Goal: Find specific page/section: Find specific page/section

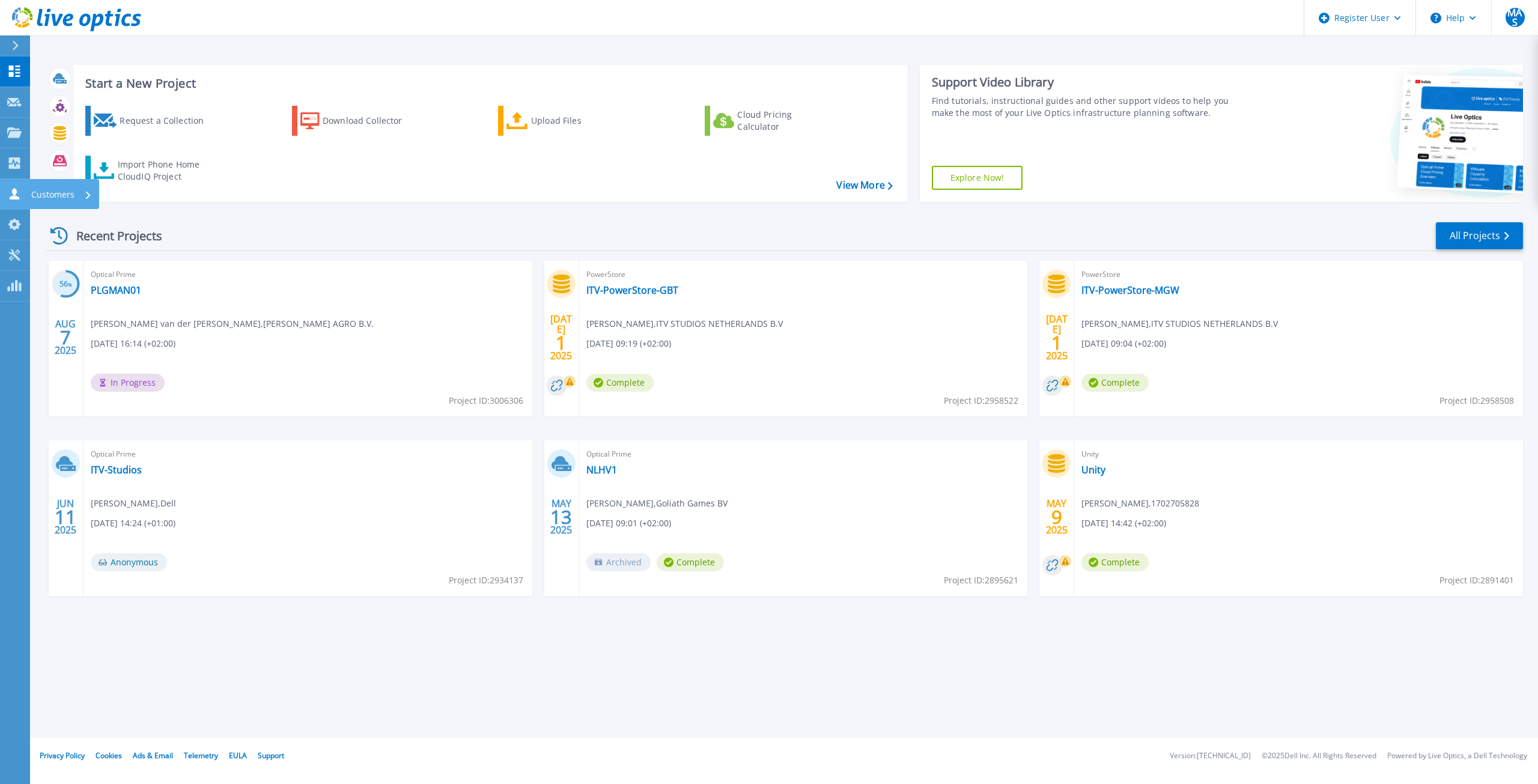
click at [15, 191] on icon at bounding box center [14, 194] width 9 height 11
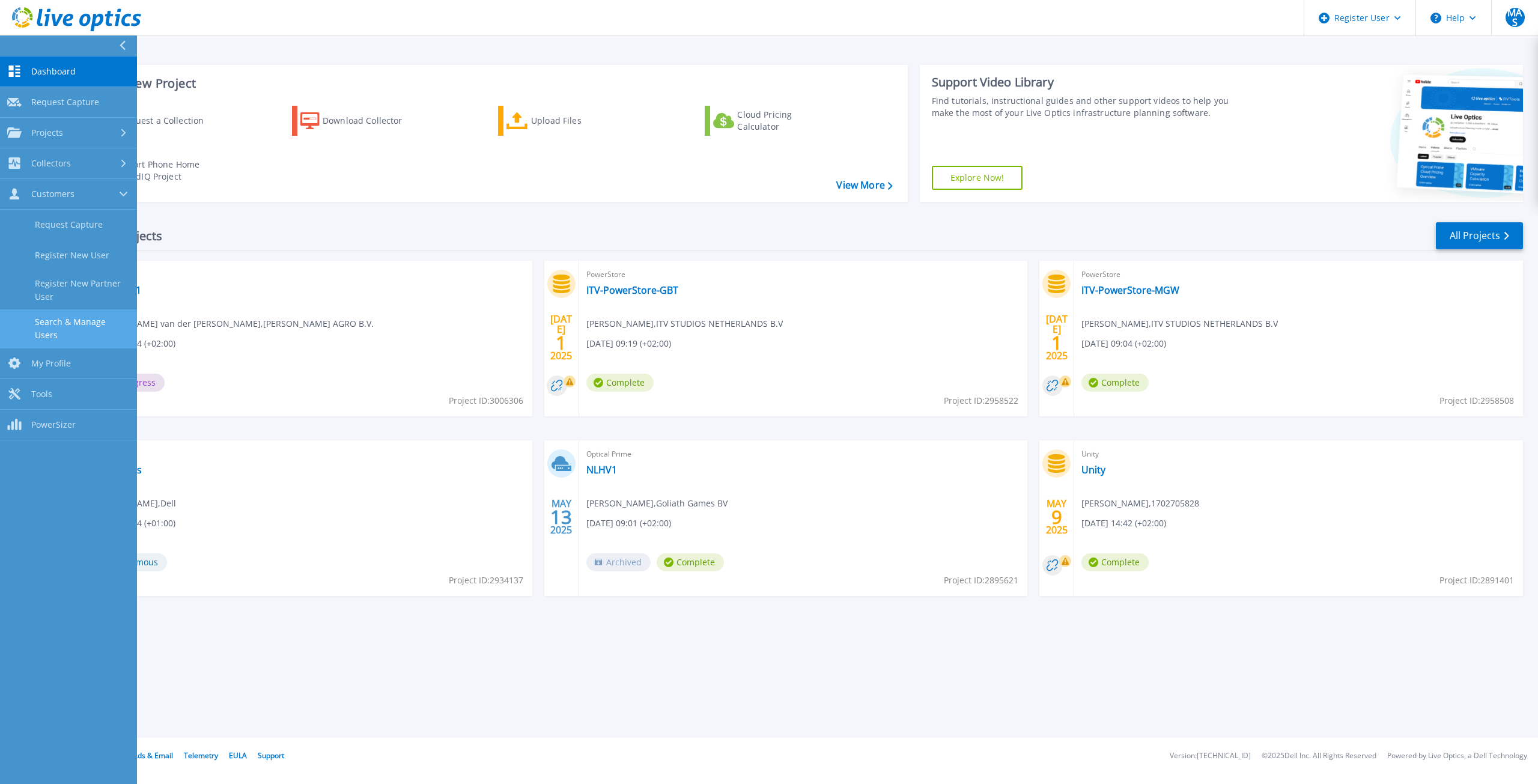
click at [81, 331] on link "Search & Manage Users" at bounding box center [69, 328] width 137 height 39
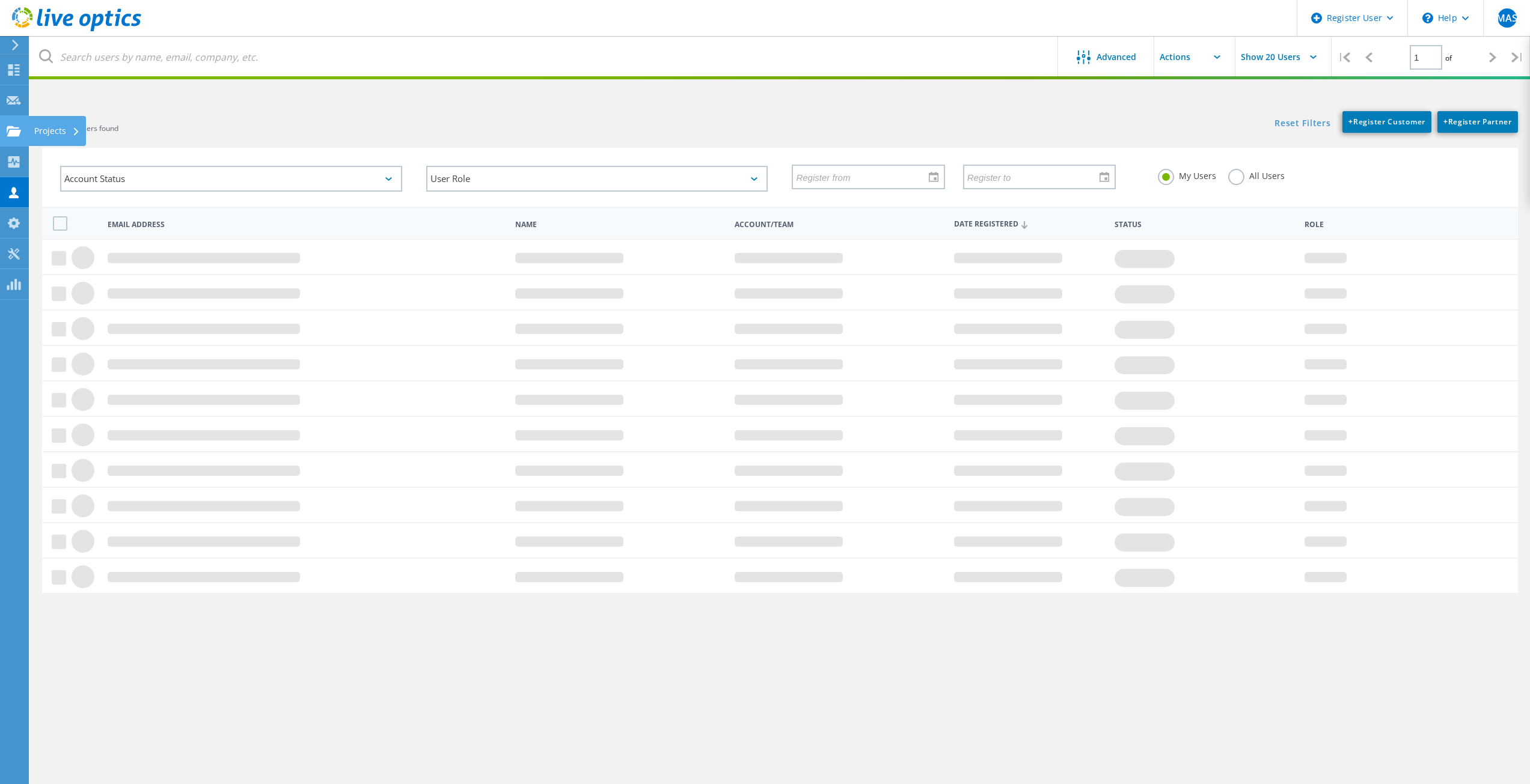
click at [11, 132] on use at bounding box center [13, 130] width 14 height 10
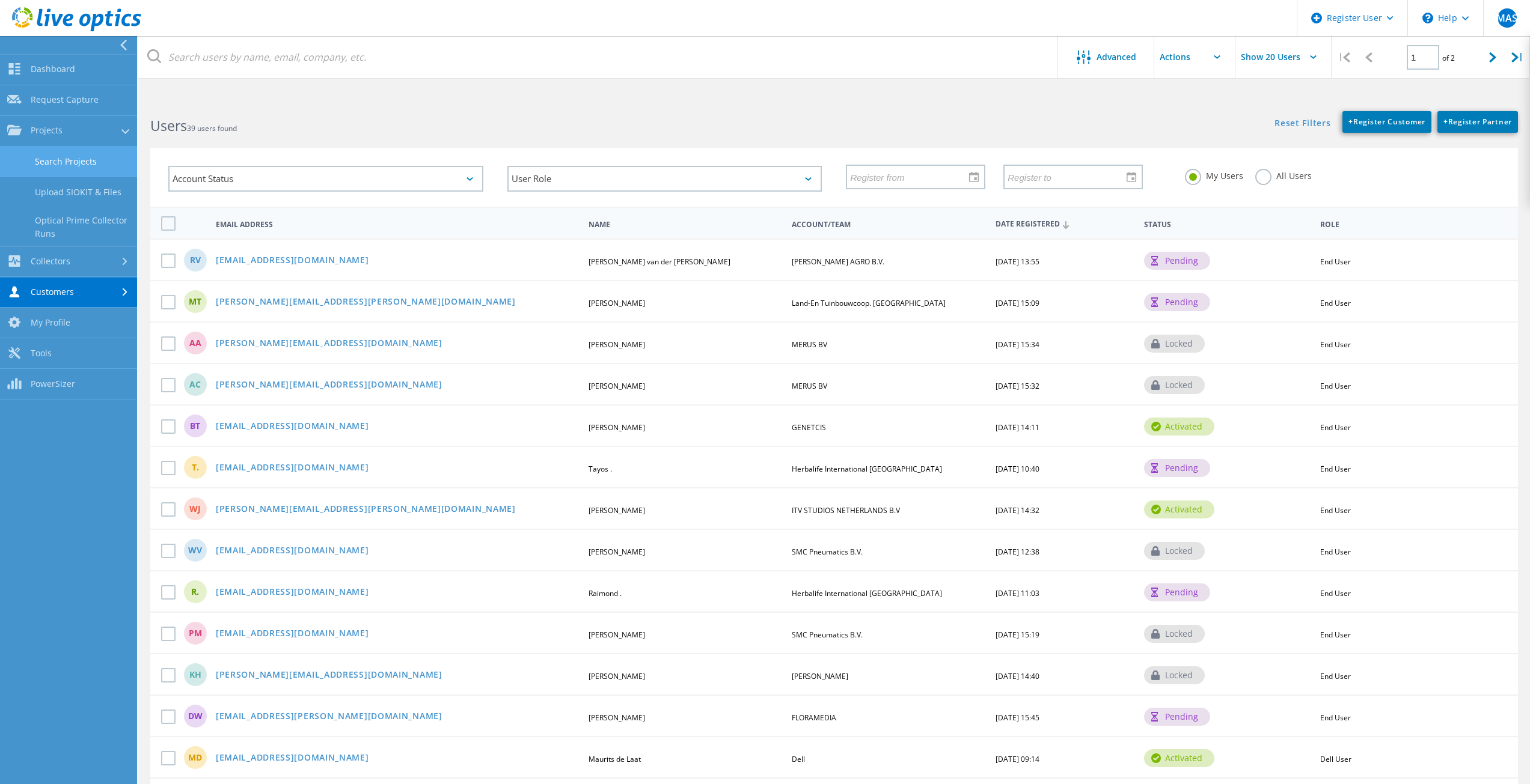
click at [51, 167] on link "Search Projects" at bounding box center [69, 162] width 137 height 31
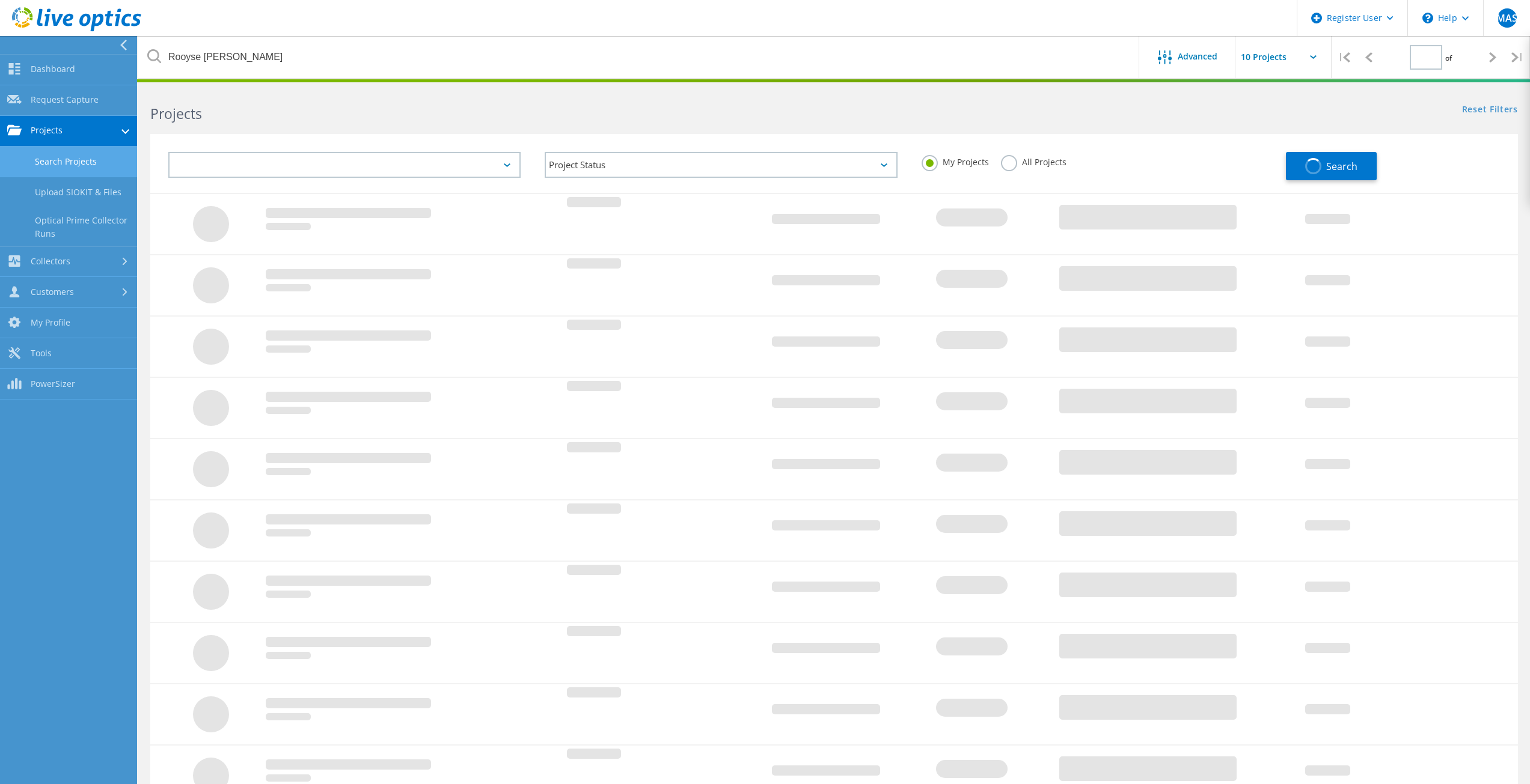
type input "1"
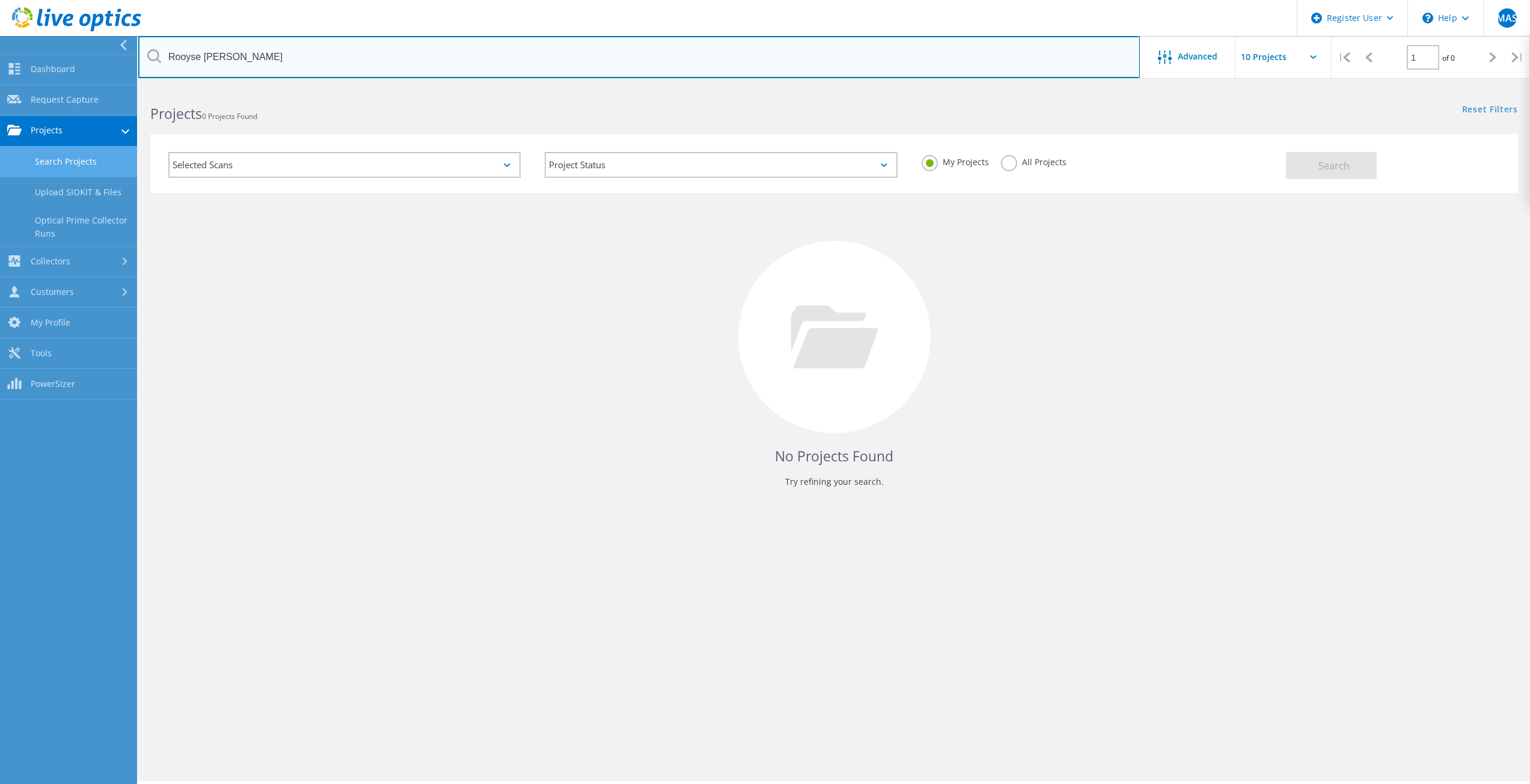
click at [240, 62] on input "Rooyse wissel" at bounding box center [639, 56] width 1002 height 42
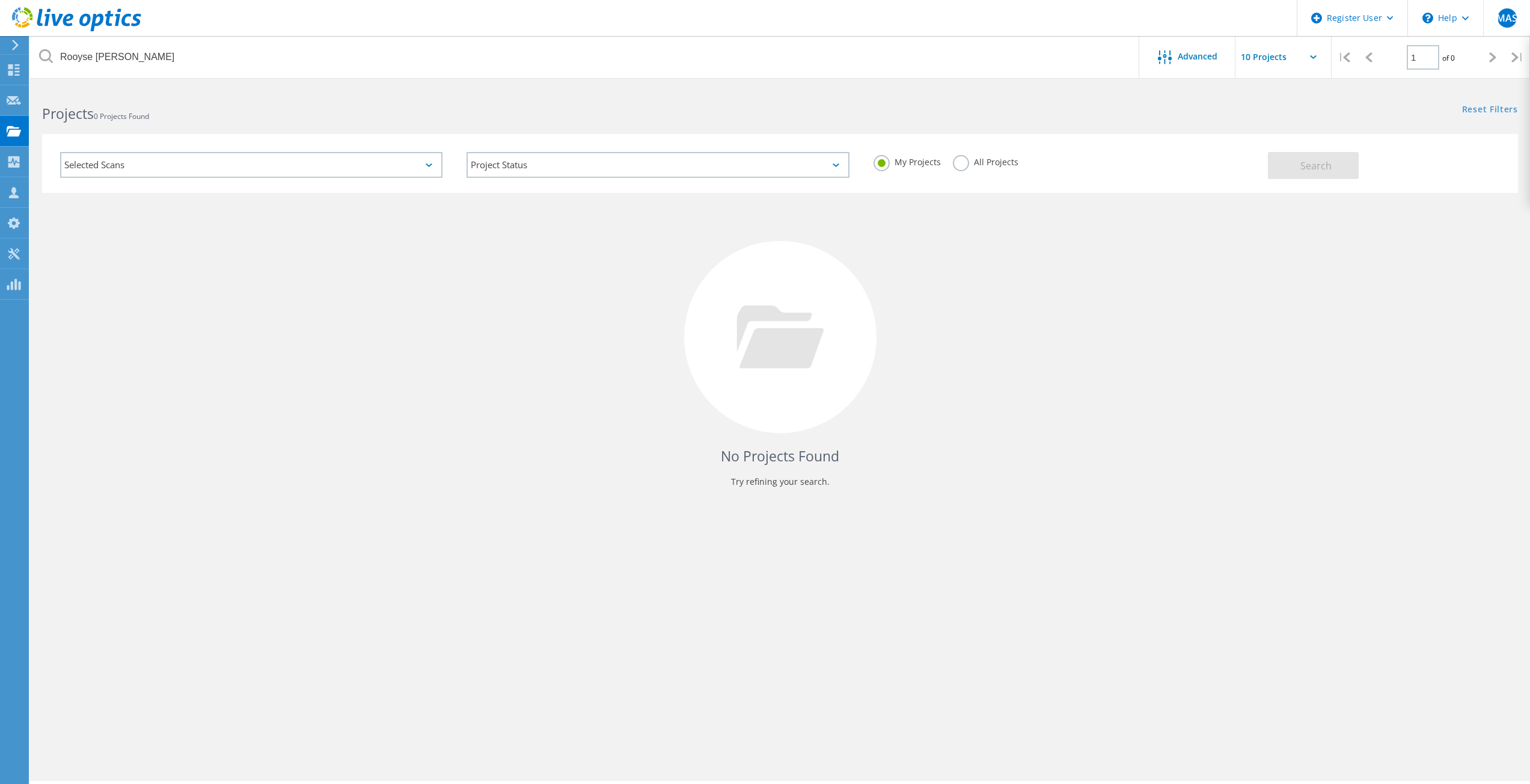
click at [967, 165] on label "All Projects" at bounding box center [986, 161] width 66 height 11
click at [0, 0] on input "All Projects" at bounding box center [0, 0] width 0 height 0
click at [1320, 162] on span "Search" at bounding box center [1315, 166] width 31 height 13
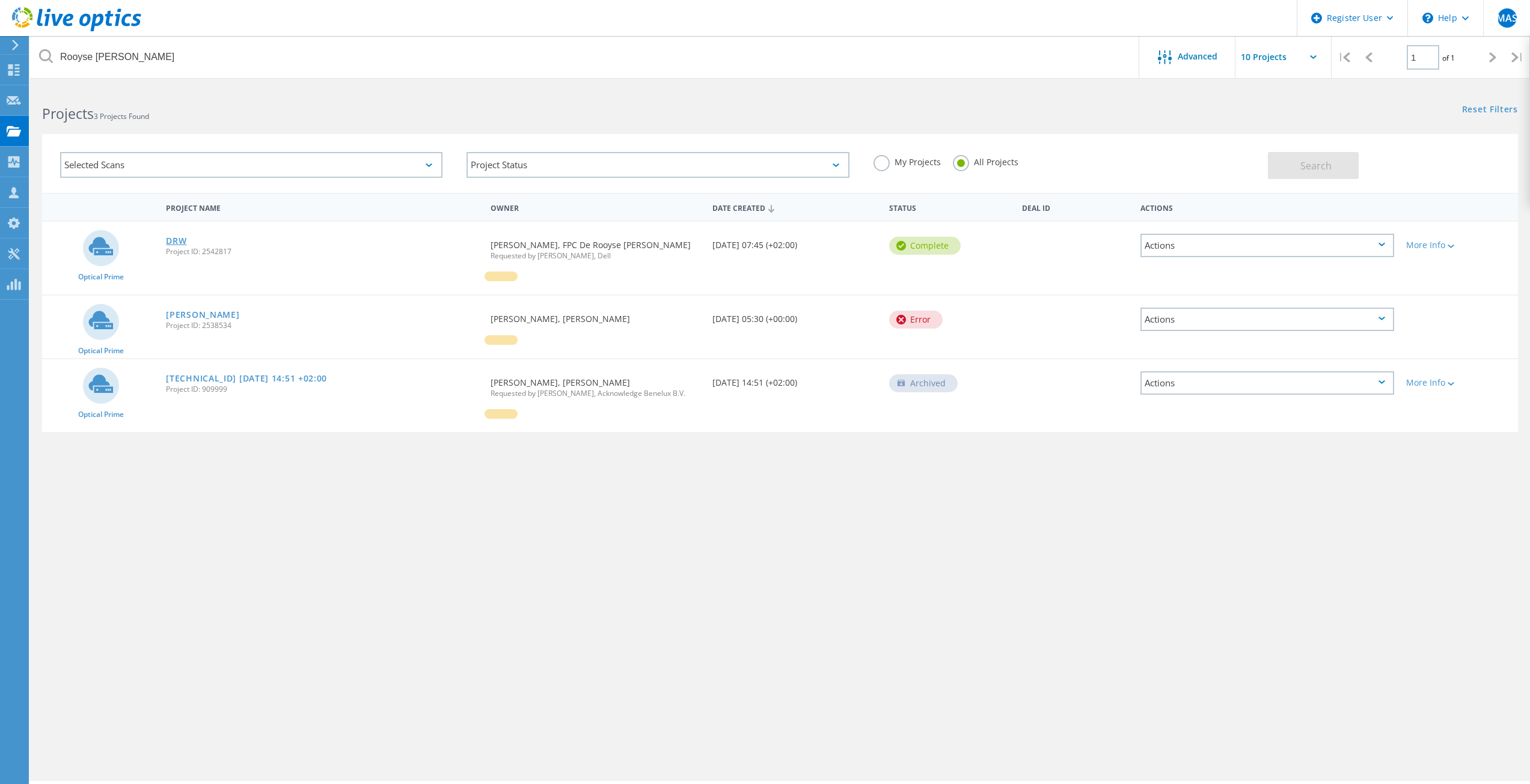
click at [177, 238] on link "DRW" at bounding box center [176, 241] width 21 height 8
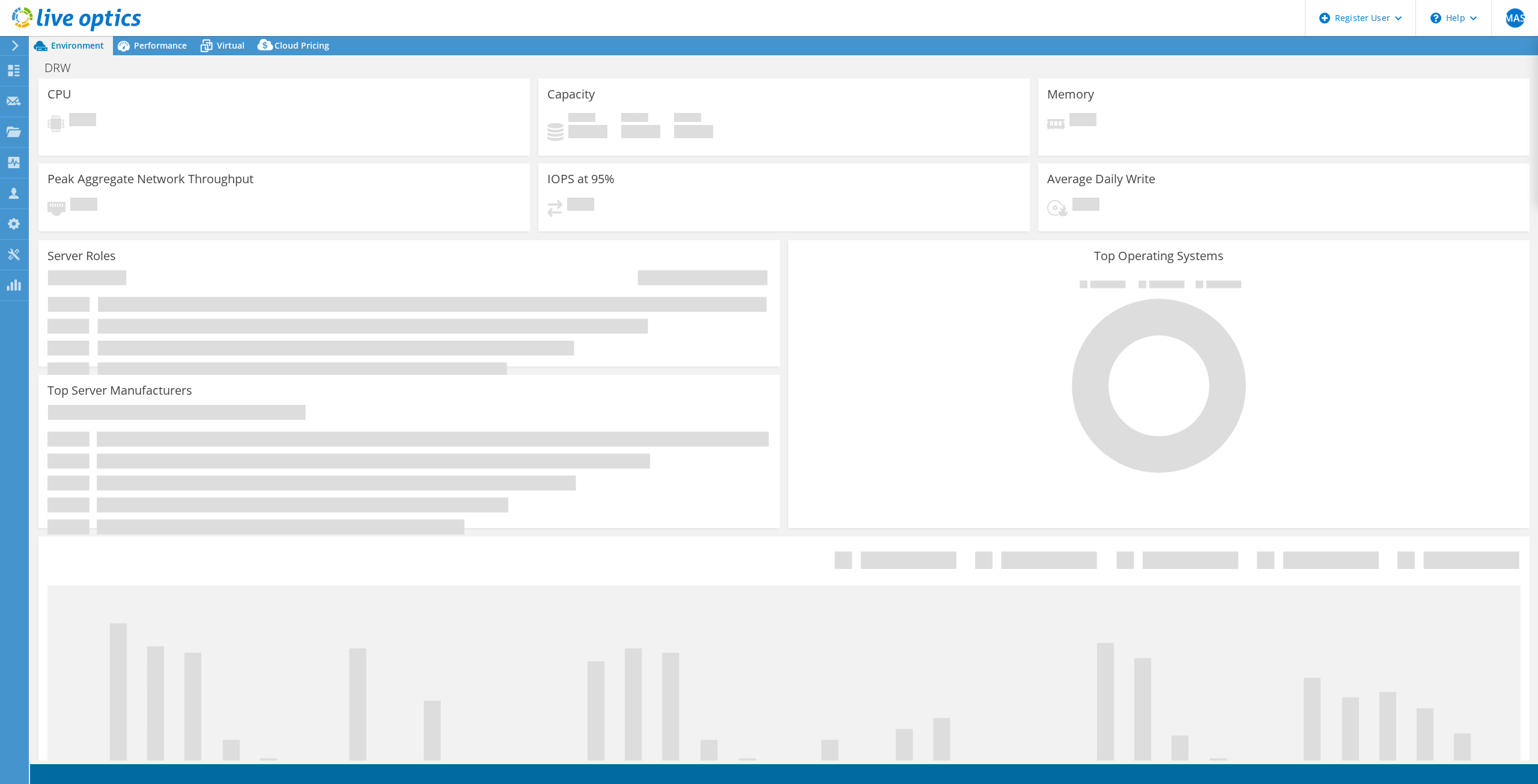
select select "EUFrankfurt"
select select "USD"
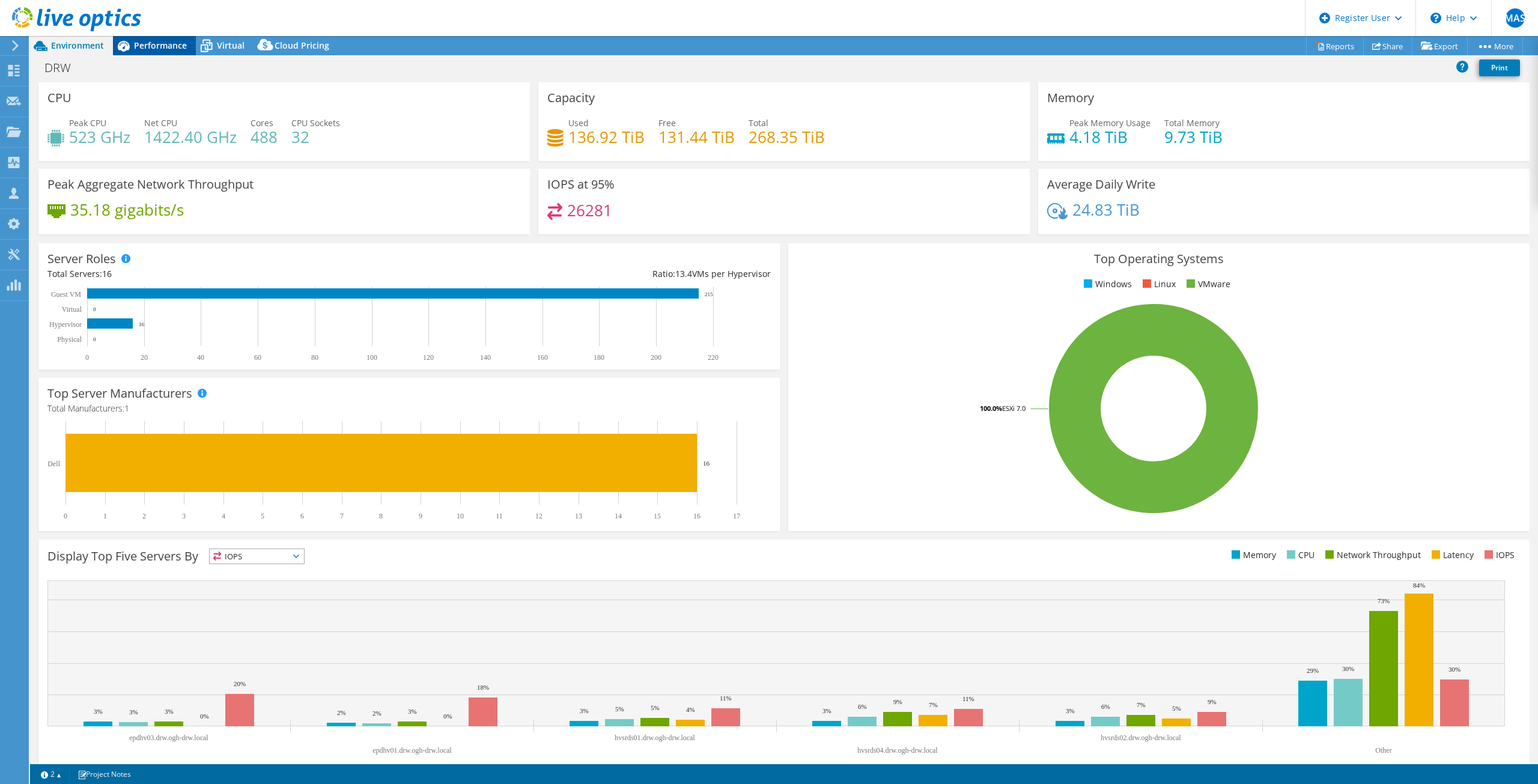
click at [146, 47] on span "Performance" at bounding box center [160, 45] width 53 height 11
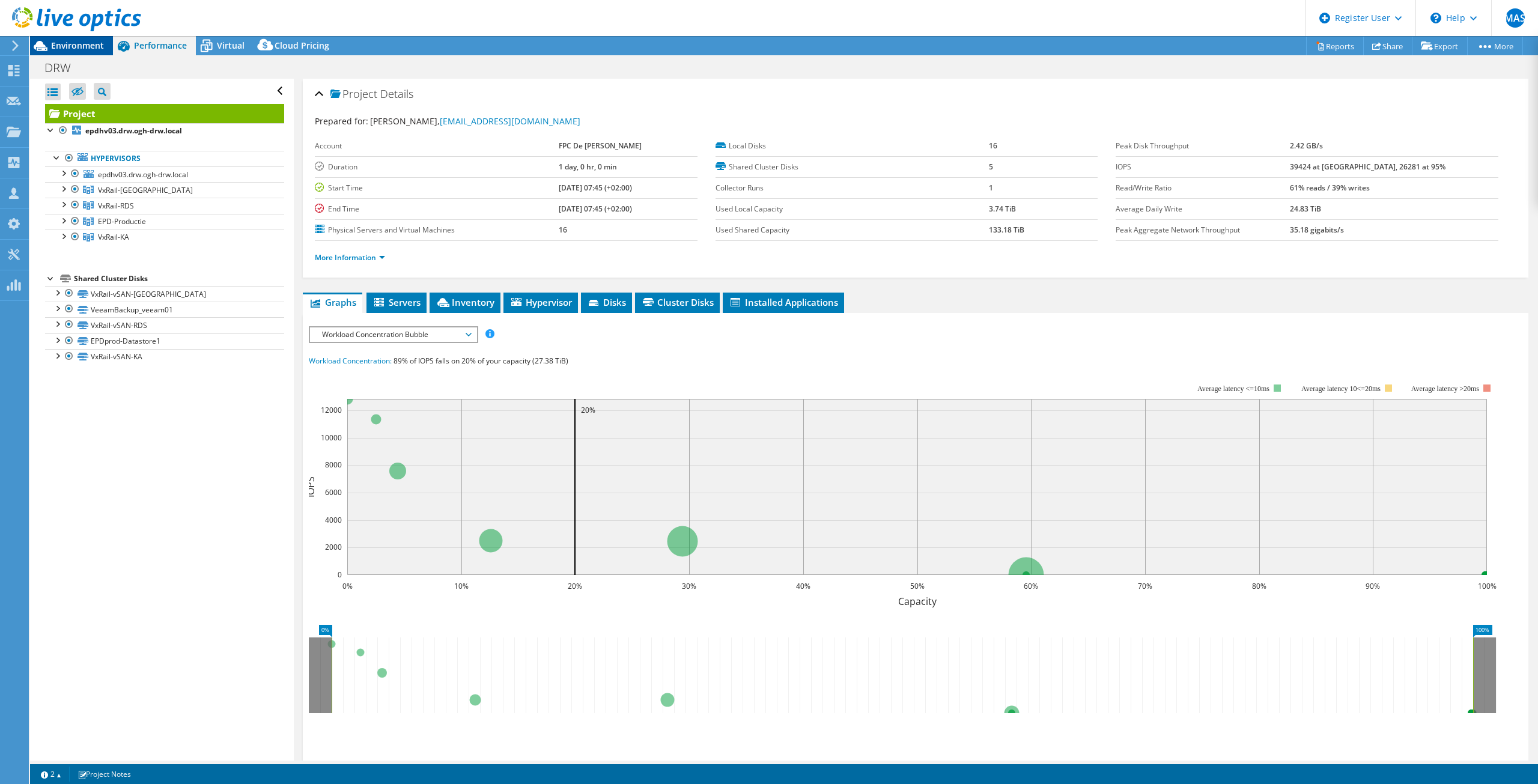
click at [86, 49] on span "Environment" at bounding box center [77, 45] width 53 height 11
